Goal: Information Seeking & Learning: Learn about a topic

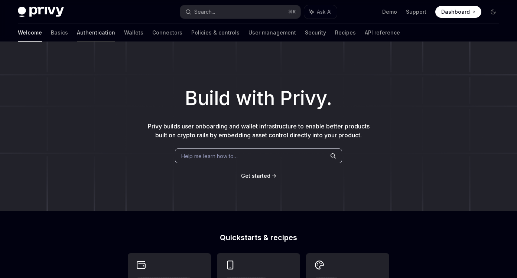
click at [77, 38] on link "Authentication" at bounding box center [96, 33] width 38 height 18
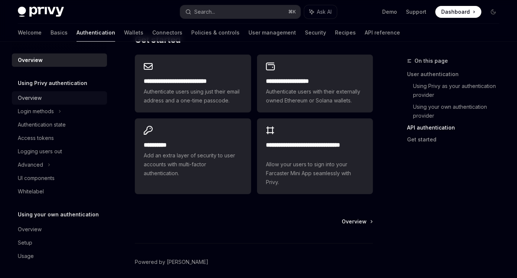
scroll to position [682, 0]
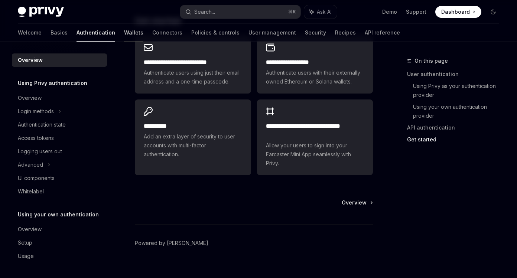
click at [124, 30] on link "Wallets" at bounding box center [133, 33] width 19 height 18
click at [124, 35] on link "Wallets" at bounding box center [133, 33] width 19 height 18
click at [152, 32] on link "Connectors" at bounding box center [167, 33] width 30 height 18
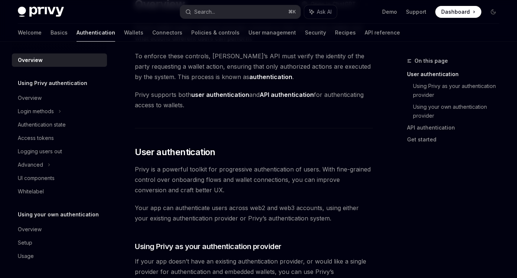
scroll to position [0, 0]
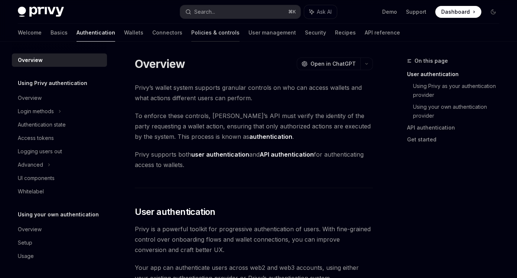
click at [191, 35] on link "Policies & controls" at bounding box center [215, 33] width 48 height 18
click at [248, 36] on link "User management" at bounding box center [272, 33] width 48 height 18
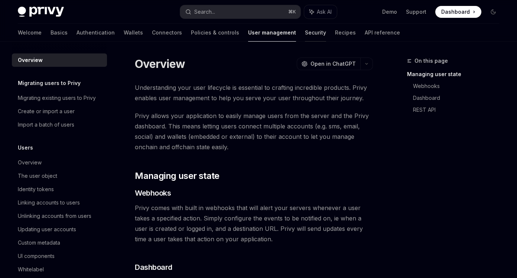
click at [305, 36] on link "Security" at bounding box center [315, 33] width 21 height 18
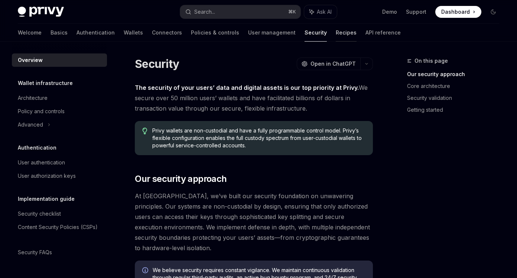
click at [336, 37] on link "Recipes" at bounding box center [346, 33] width 21 height 18
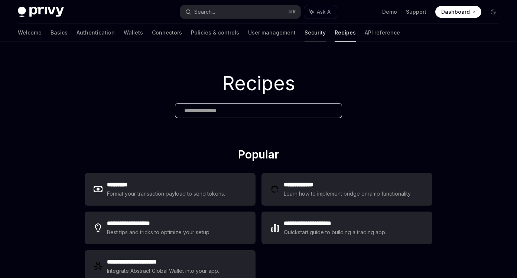
click at [304, 35] on link "Security" at bounding box center [314, 33] width 21 height 18
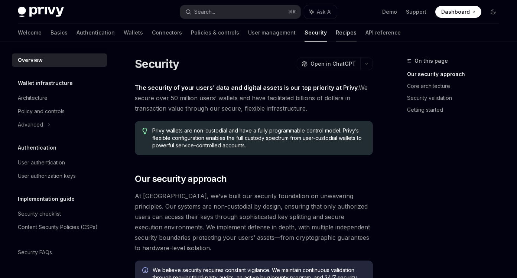
click at [336, 37] on link "Recipes" at bounding box center [346, 33] width 21 height 18
type textarea "*"
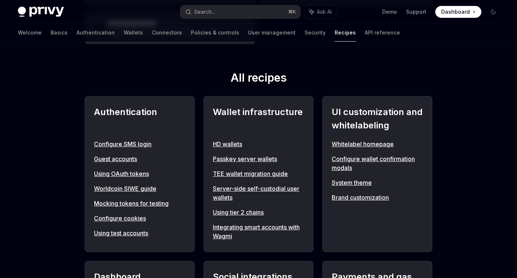
scroll to position [265, 0]
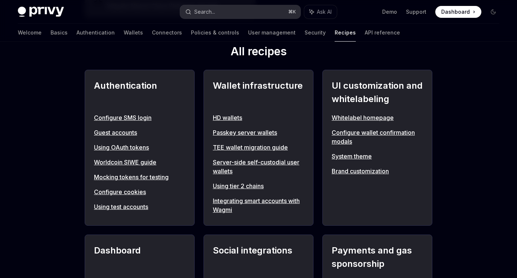
click at [217, 10] on button "Search... ⌘ K" at bounding box center [240, 11] width 120 height 13
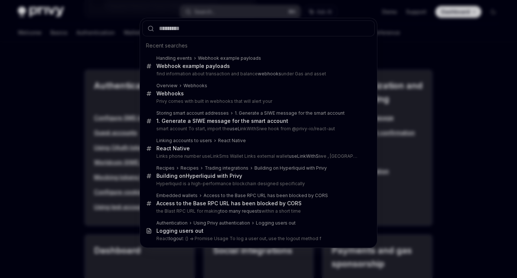
type input "*"
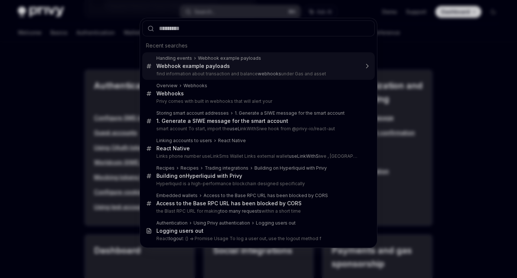
type input "*"
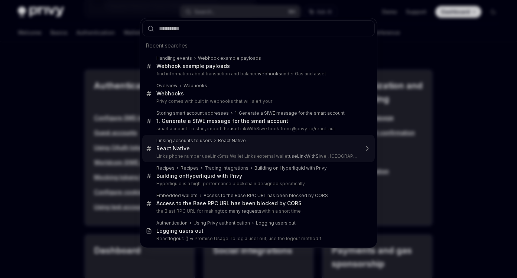
type input "*"
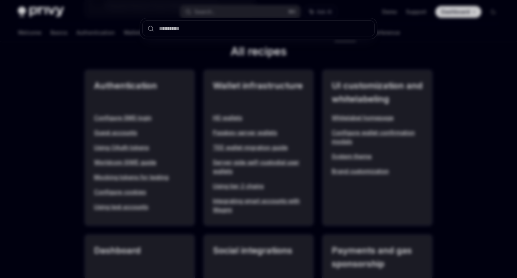
type input "*"
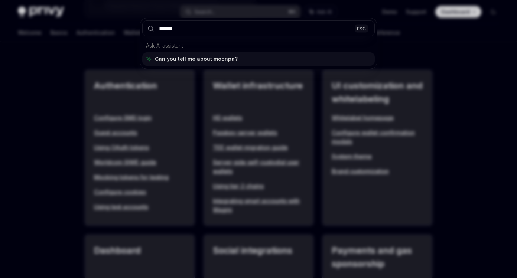
type input "*******"
type textarea "*"
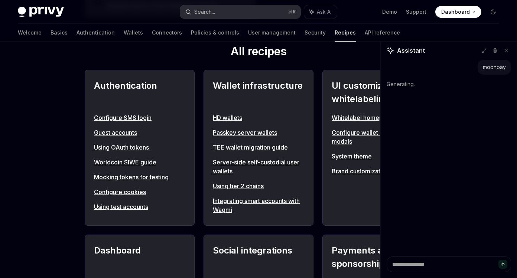
click at [222, 13] on button "Search... ⌘ K" at bounding box center [240, 11] width 120 height 13
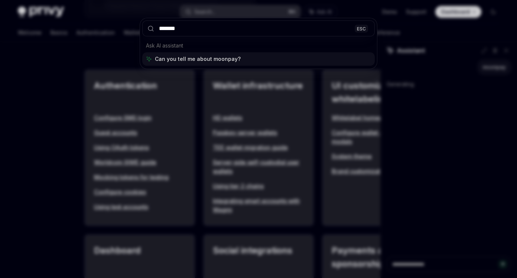
type input "*******"
type textarea "*"
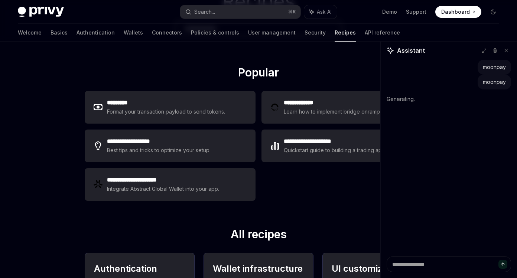
scroll to position [0, 0]
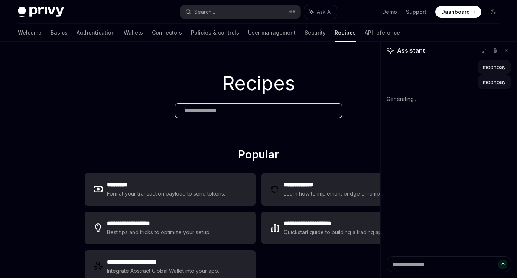
click at [230, 68] on div "Recipes" at bounding box center [258, 95] width 517 height 106
click at [507, 53] on button at bounding box center [506, 51] width 10 height 10
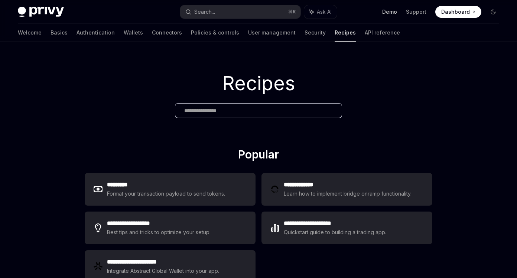
type textarea "*"
